Goal: Find specific page/section: Find specific page/section

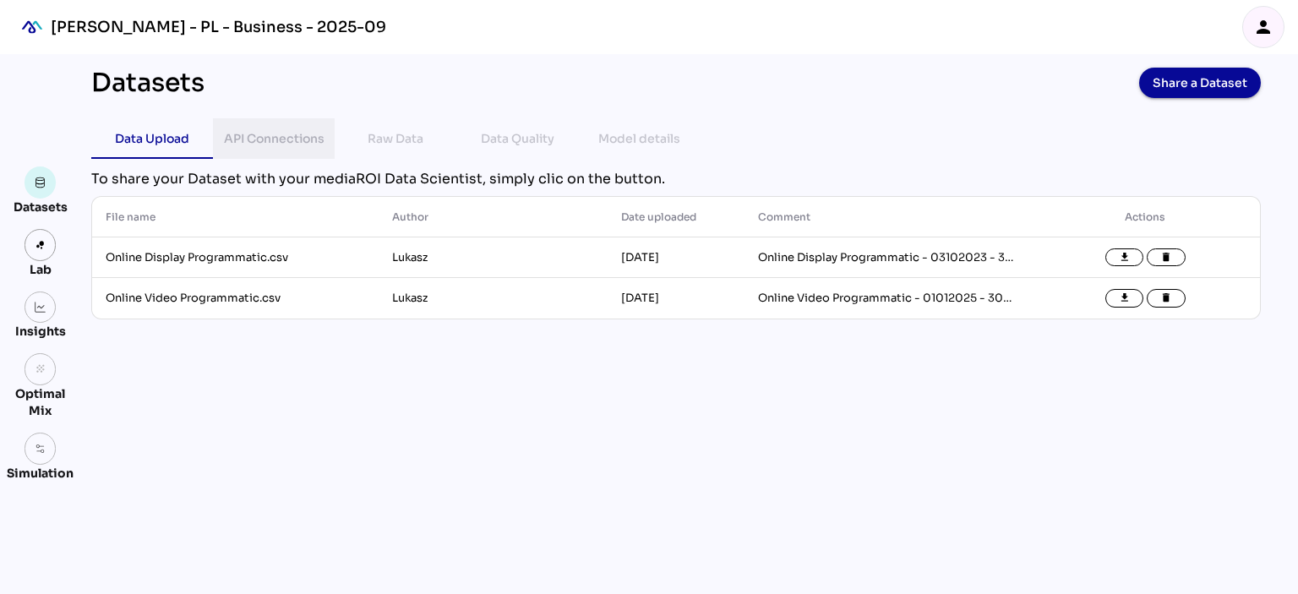
click at [287, 126] on div "API Connections" at bounding box center [274, 138] width 95 height 41
